Goal: Transaction & Acquisition: Purchase product/service

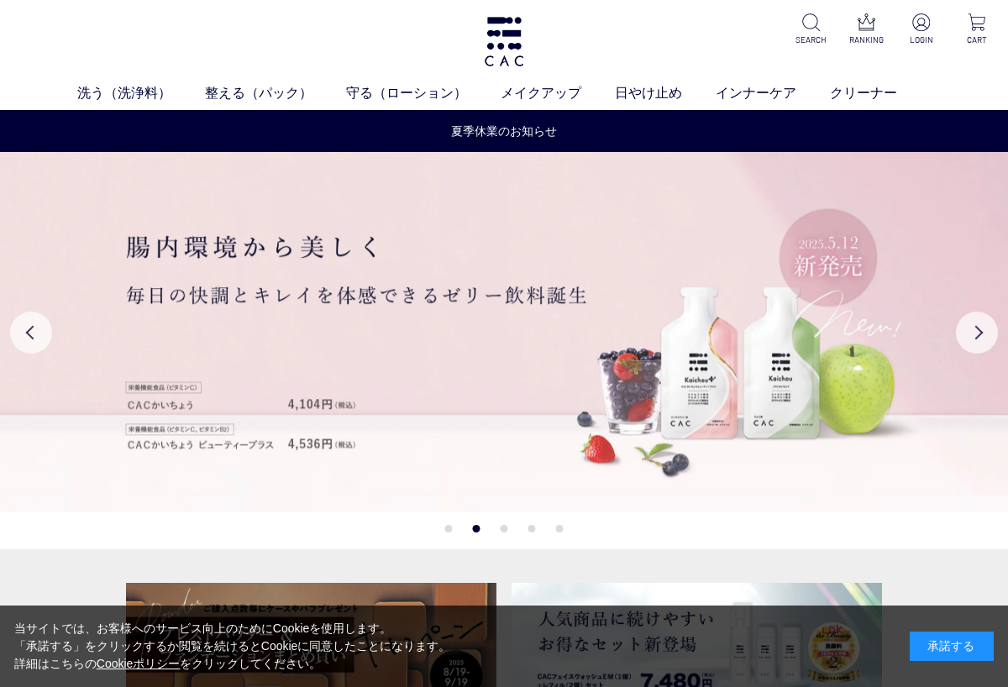
click at [828, 365] on img at bounding box center [504, 332] width 1008 height 360
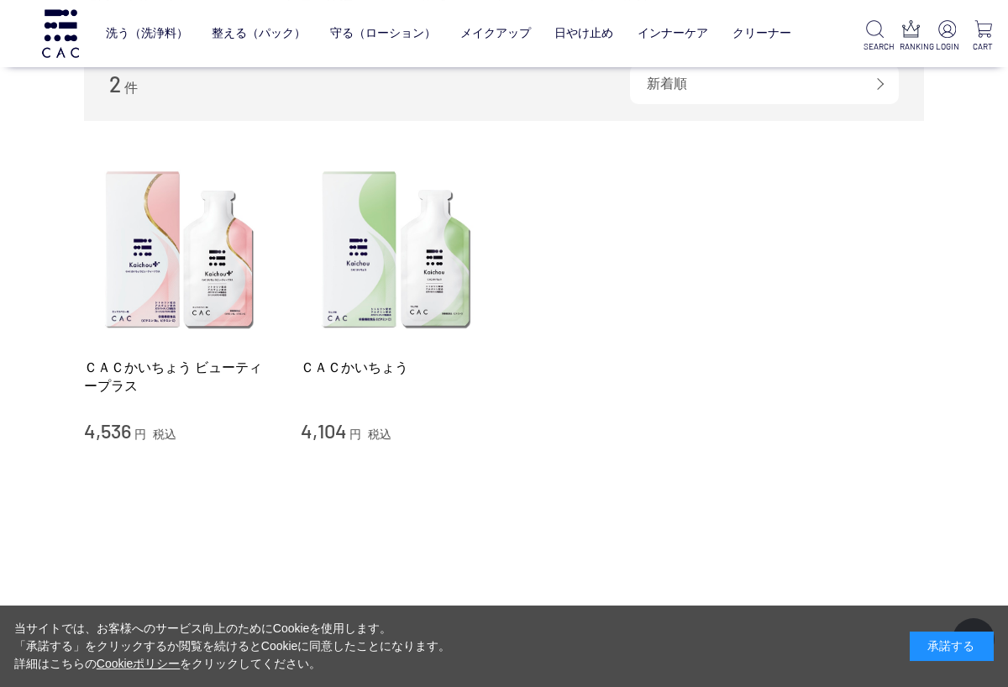
scroll to position [193, 0]
click at [224, 282] on img at bounding box center [180, 252] width 192 height 192
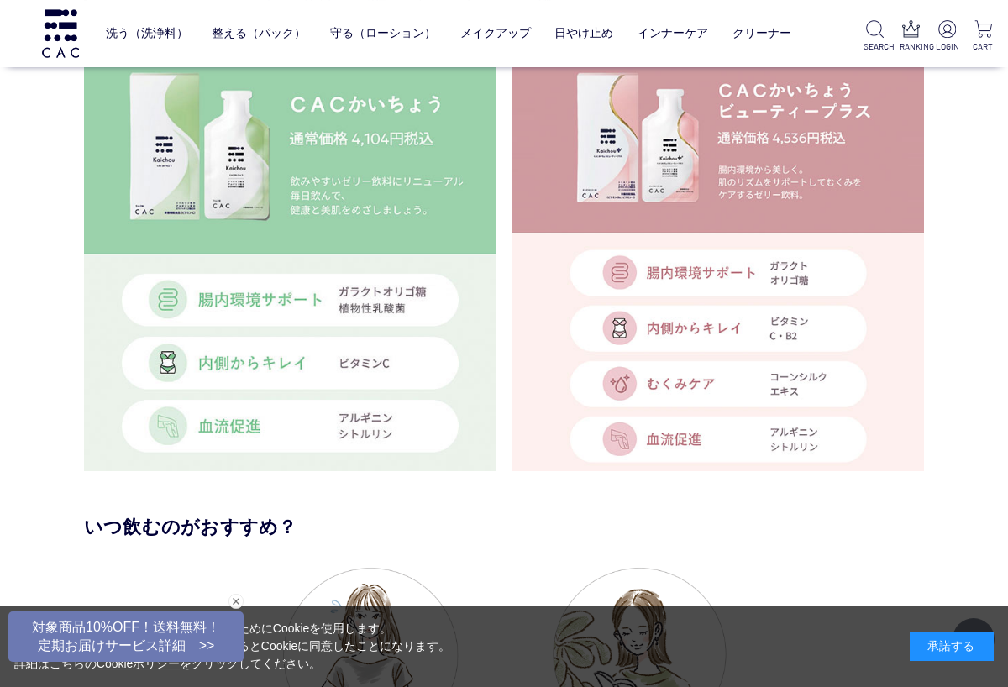
scroll to position [4128, 0]
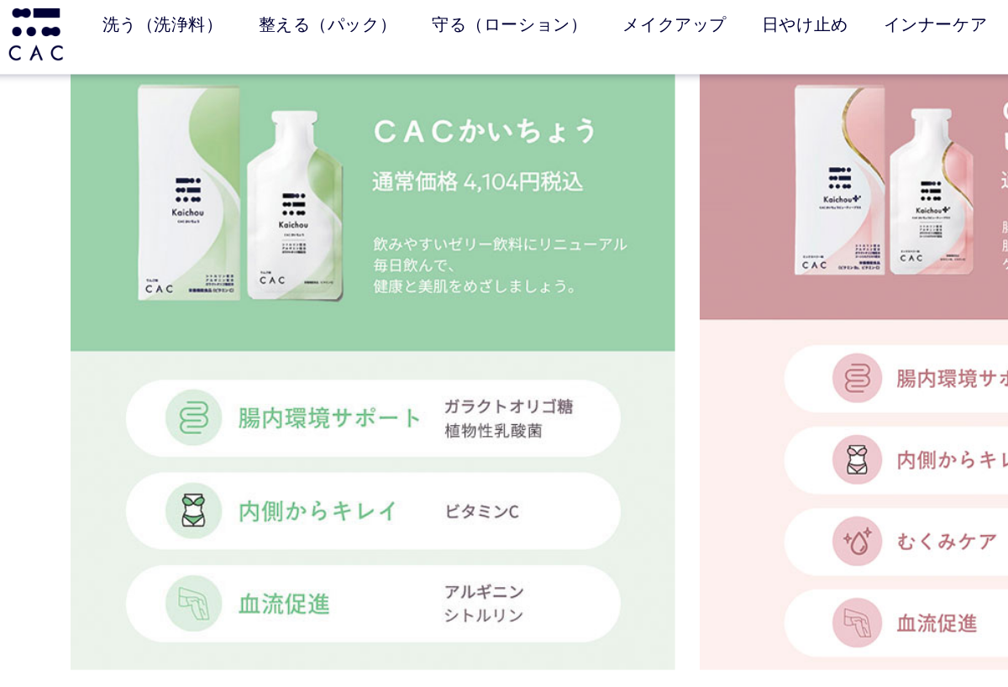
click at [270, 169] on img at bounding box center [290, 267] width 412 height 412
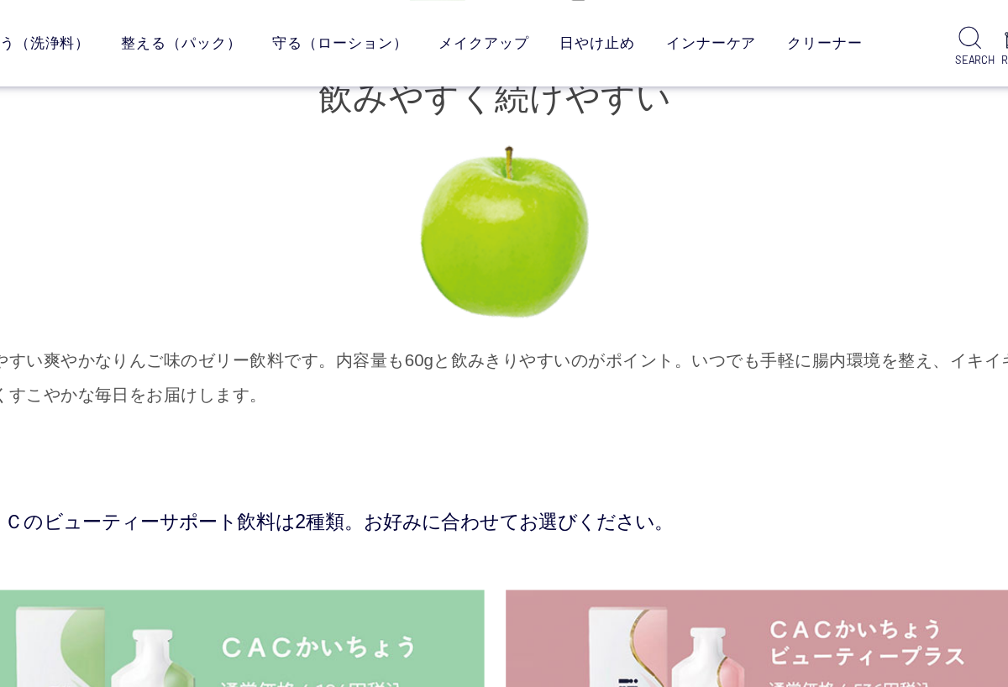
scroll to position [3518, 0]
